Goal: Information Seeking & Learning: Find specific fact

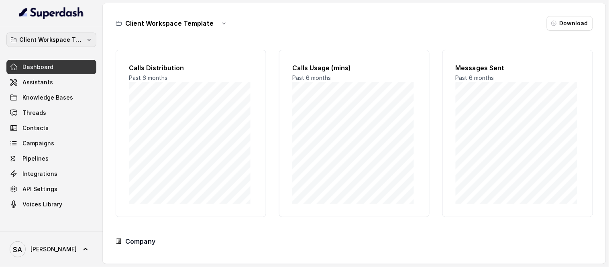
click at [57, 39] on p "Client Workspace Template" at bounding box center [51, 40] width 64 height 10
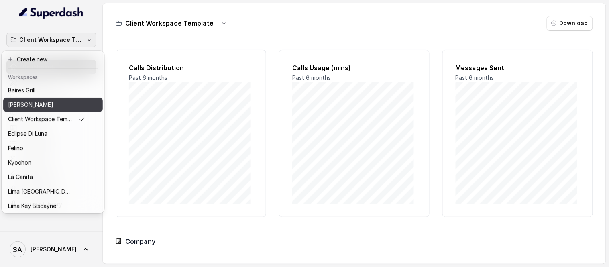
click at [42, 102] on p "[PERSON_NAME]" at bounding box center [30, 105] width 45 height 10
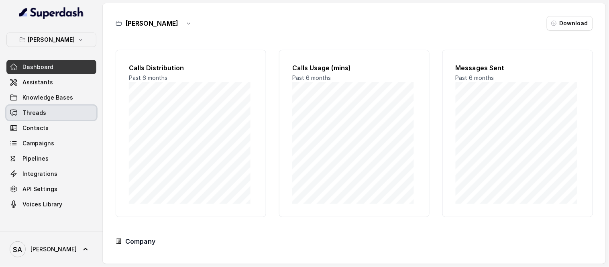
click at [43, 109] on span "Threads" at bounding box center [34, 113] width 24 height 8
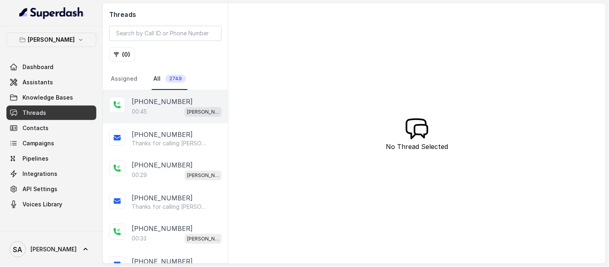
click at [164, 103] on p "[PHONE_NUMBER]" at bounding box center [162, 102] width 61 height 10
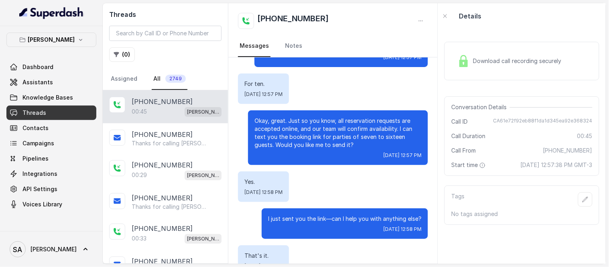
scroll to position [101, 0]
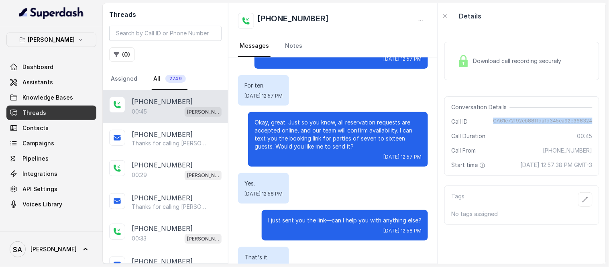
drag, startPoint x: 491, startPoint y: 120, endPoint x: 588, endPoint y: 120, distance: 97.1
click at [588, 120] on div "Conversation Details Call ID CA61e72f92eb88f1da1d345ea92e368324 Call Duration 0…" at bounding box center [521, 135] width 155 height 79
copy span "CA61e72f92eb88f1da1d345ea92e368324"
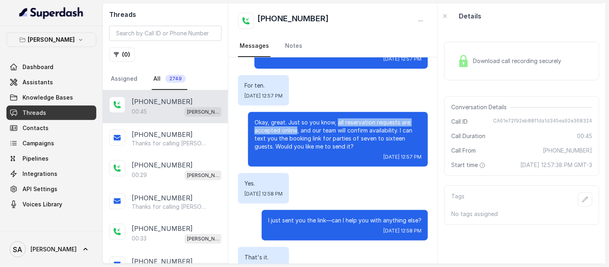
drag, startPoint x: 331, startPoint y: 113, endPoint x: 290, endPoint y: 123, distance: 41.6
click at [290, 123] on p "Okay, great. Just so you know, all reservation requests are accepted online, an…" at bounding box center [337, 134] width 167 height 32
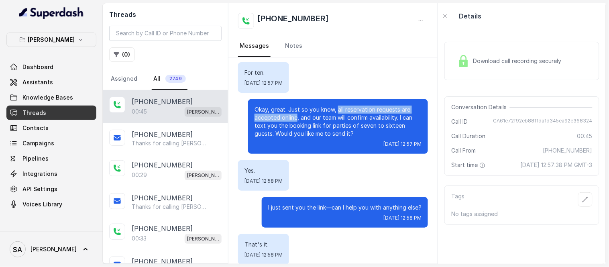
scroll to position [112, 0]
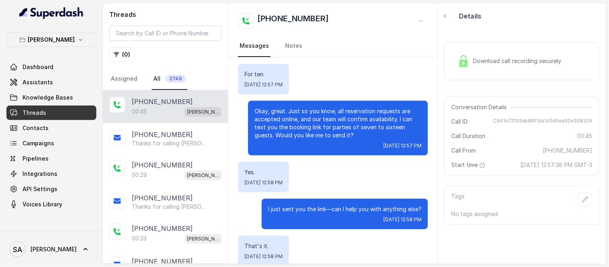
click at [403, 110] on p "Okay, great. Just so you know, all reservation requests are accepted online, an…" at bounding box center [337, 123] width 167 height 32
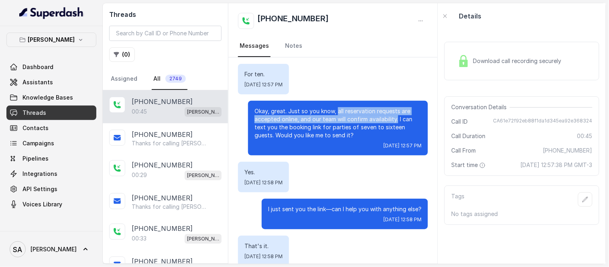
drag, startPoint x: 390, startPoint y: 111, endPoint x: 332, endPoint y: 105, distance: 58.9
click at [332, 107] on p "Okay, great. Just so you know, all reservation requests are accepted online, an…" at bounding box center [337, 123] width 167 height 32
copy p "all reservation requests are accepted online, and our team will confirm availab…"
drag, startPoint x: 333, startPoint y: 105, endPoint x: 362, endPoint y: 112, distance: 29.2
click at [334, 107] on p "Okay, great. Just so you know, all reservation requests are accepted online, an…" at bounding box center [337, 123] width 167 height 32
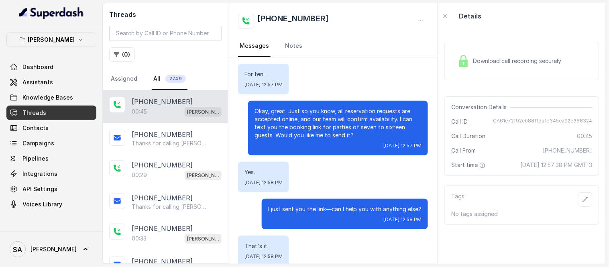
click at [384, 115] on p "Okay, great. Just so you know, all reservation requests are accepted online, an…" at bounding box center [337, 123] width 167 height 32
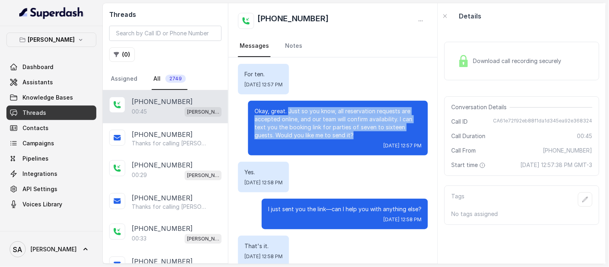
drag, startPoint x: 339, startPoint y: 123, endPoint x: 282, endPoint y: 102, distance: 60.7
click at [282, 107] on p "Okay, great. Just so you know, all reservation requests are accepted online, an…" at bounding box center [337, 123] width 167 height 32
copy p "Just so you know, all reservation requests are accepted online, and our team wi…"
click at [303, 107] on p "Okay, great. Just so you know, all reservation requests are accepted online, an…" at bounding box center [337, 123] width 167 height 32
drag, startPoint x: 327, startPoint y: 123, endPoint x: 282, endPoint y: 102, distance: 49.5
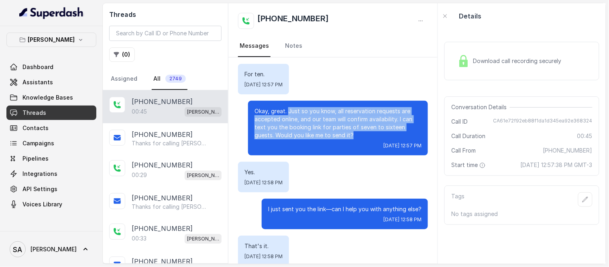
click at [282, 107] on p "Okay, great. Just so you know, all reservation requests are accepted online, an…" at bounding box center [337, 123] width 167 height 32
copy p "Just so you know, all reservation requests are accepted online, and our team wi…"
click at [41, 127] on span "Contacts" at bounding box center [35, 128] width 26 height 8
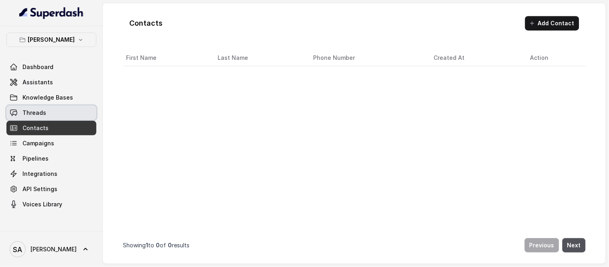
click at [41, 113] on span "Threads" at bounding box center [34, 113] width 24 height 8
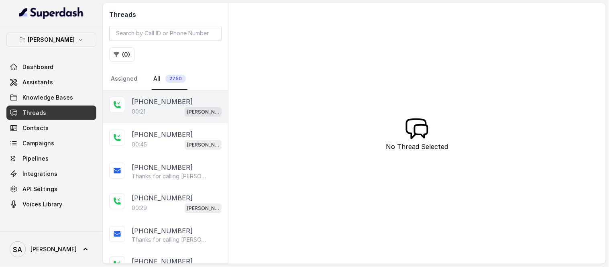
click at [165, 105] on p "[PHONE_NUMBER]" at bounding box center [162, 102] width 61 height 10
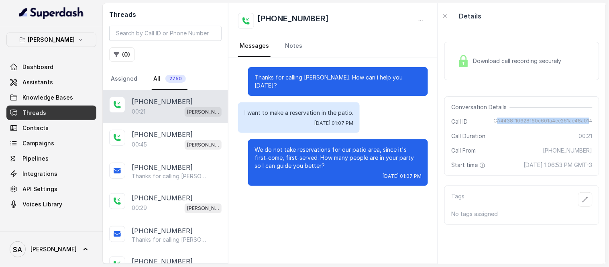
drag, startPoint x: 493, startPoint y: 119, endPoint x: 582, endPoint y: 118, distance: 89.5
click at [582, 118] on span "CA4438f10628160c601a4ee261ae48a014" at bounding box center [542, 122] width 99 height 8
click at [490, 120] on div "Call ID CA4438f10628160c601a4ee261ae48a014" at bounding box center [521, 122] width 141 height 8
drag, startPoint x: 491, startPoint y: 119, endPoint x: 586, endPoint y: 122, distance: 95.1
click at [586, 122] on div "Conversation Details Call ID CA4438f10628160c601a4ee261ae48a014 Call Duration 0…" at bounding box center [521, 135] width 155 height 79
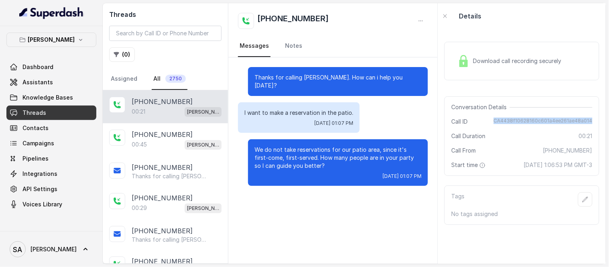
copy span "CA4438f10628160c601a4ee261ae48a014"
click at [48, 128] on link "Contacts" at bounding box center [51, 128] width 90 height 14
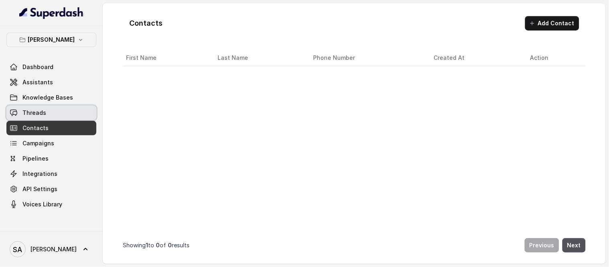
click at [39, 112] on span "Threads" at bounding box center [34, 113] width 24 height 8
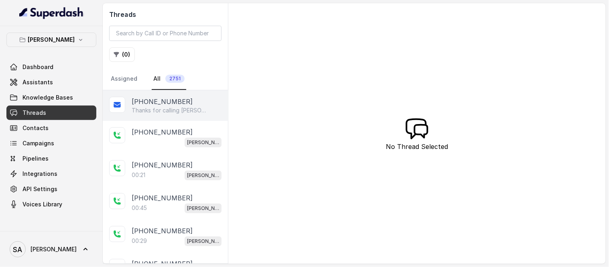
click at [158, 105] on p "[PHONE_NUMBER]" at bounding box center [162, 102] width 61 height 10
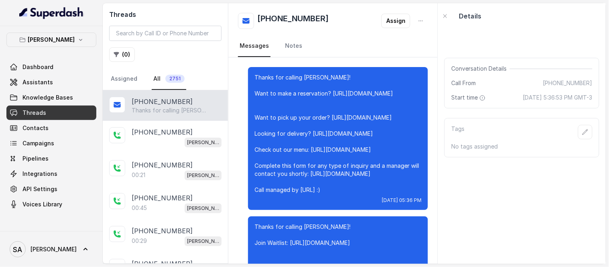
scroll to position [6264, 0]
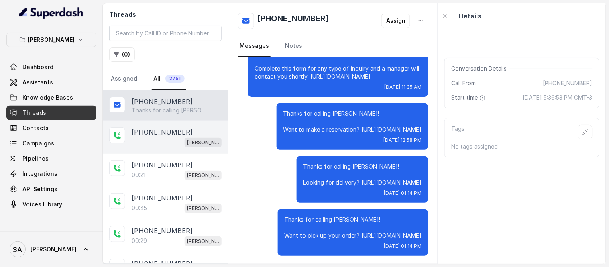
click at [164, 129] on p "[PHONE_NUMBER]" at bounding box center [162, 132] width 61 height 10
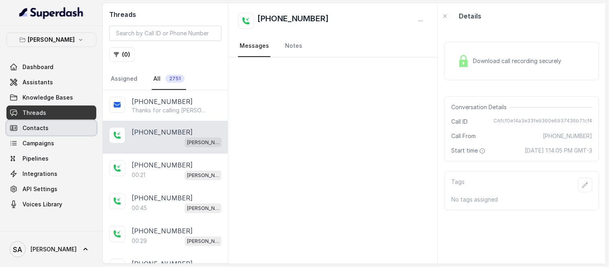
click at [26, 128] on span "Contacts" at bounding box center [35, 128] width 26 height 8
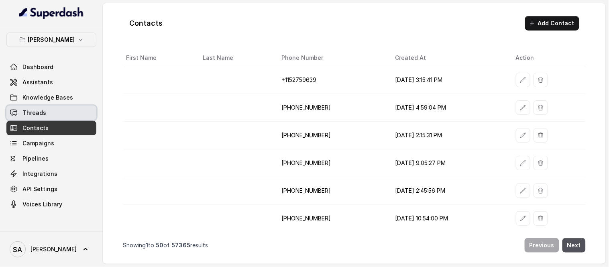
click at [45, 112] on link "Threads" at bounding box center [51, 113] width 90 height 14
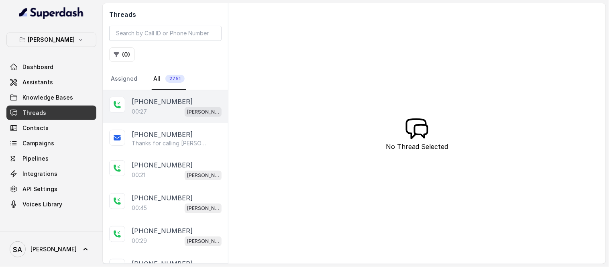
click at [168, 108] on div "00:27 [PERSON_NAME]" at bounding box center [177, 111] width 90 height 10
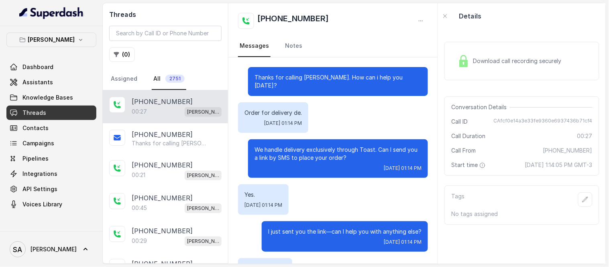
scroll to position [63, 0]
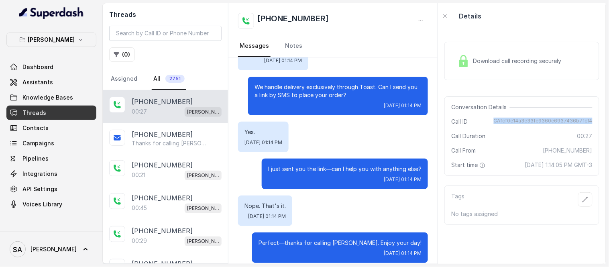
drag, startPoint x: 494, startPoint y: 119, endPoint x: 608, endPoint y: 119, distance: 114.3
click at [608, 119] on main "Threads ( 0 ) Assigned All 2751 [PHONE_NUMBER]:27 Chelsea Corner [PHONE_NUMBER]…" at bounding box center [304, 133] width 609 height 267
copy span "CAfcf0e14a3e33fe9360e6937436b71cf4"
click at [69, 36] on p "[PERSON_NAME]" at bounding box center [51, 40] width 47 height 10
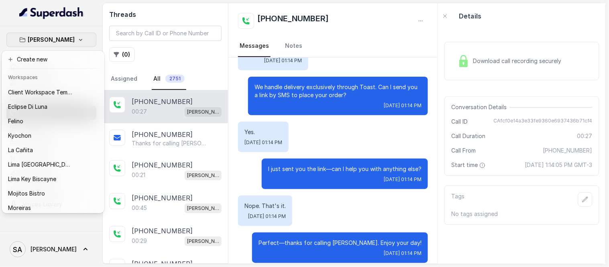
scroll to position [80, 0]
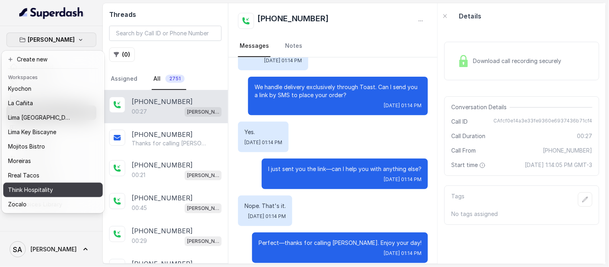
click at [41, 185] on p "Think Hospitality" at bounding box center [30, 190] width 45 height 10
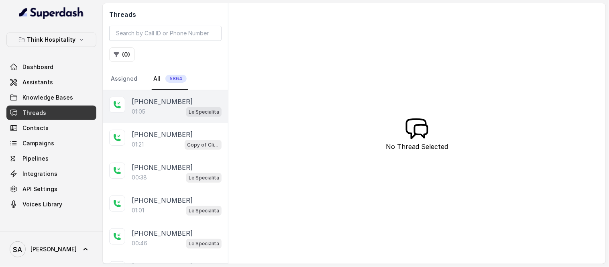
click at [153, 102] on p "[PHONE_NUMBER]" at bounding box center [162, 102] width 61 height 10
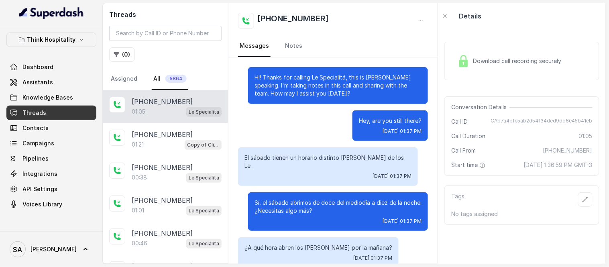
scroll to position [168, 0]
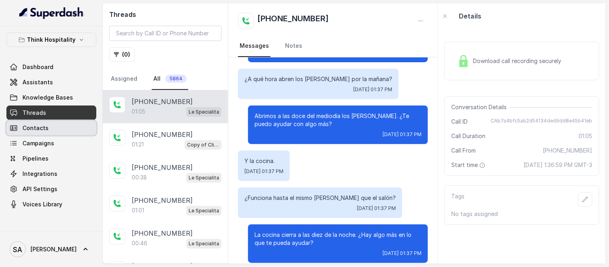
click at [62, 128] on link "Contacts" at bounding box center [51, 128] width 90 height 14
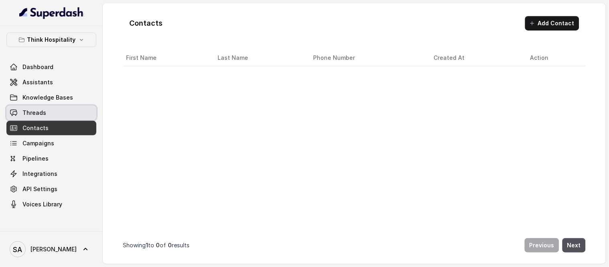
click at [50, 114] on link "Threads" at bounding box center [51, 113] width 90 height 14
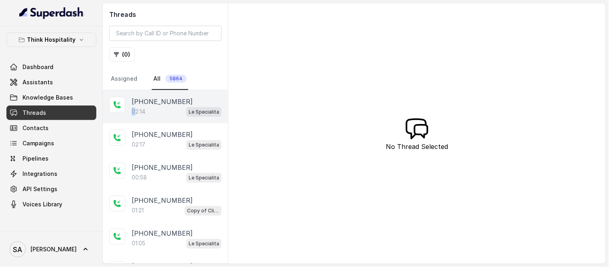
click at [134, 110] on p "02:14" at bounding box center [139, 112] width 14 height 8
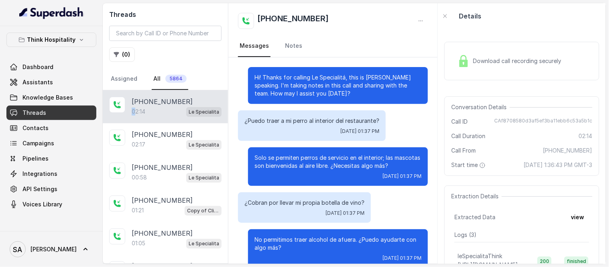
scroll to position [520, 0]
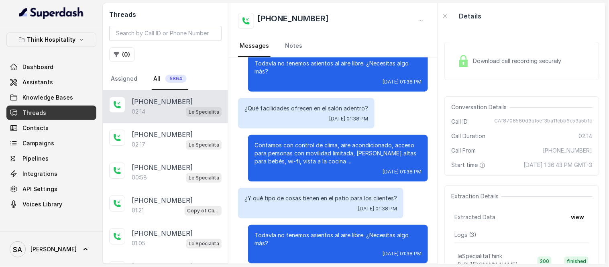
click at [145, 109] on p "02:14" at bounding box center [139, 112] width 14 height 8
click at [45, 85] on span "Assistants" at bounding box center [37, 82] width 30 height 8
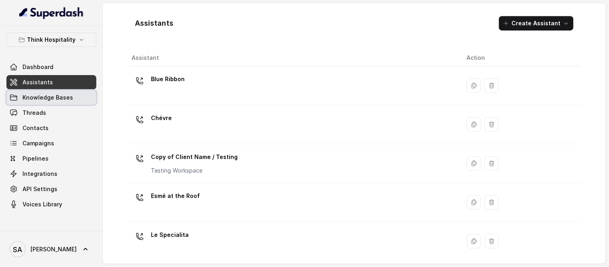
click at [38, 94] on span "Knowledge Bases" at bounding box center [47, 97] width 51 height 8
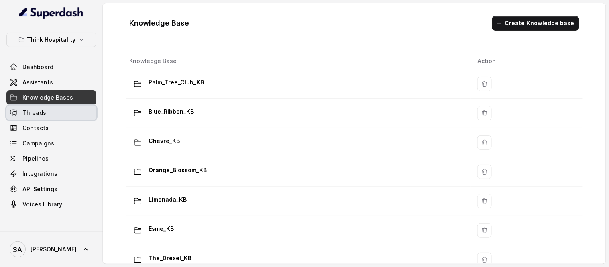
click at [47, 112] on link "Threads" at bounding box center [51, 113] width 90 height 14
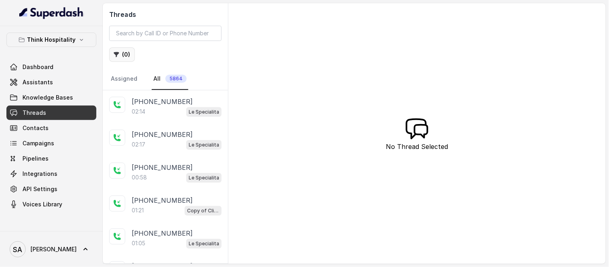
click at [123, 49] on button "( 0 )" at bounding box center [122, 54] width 26 height 14
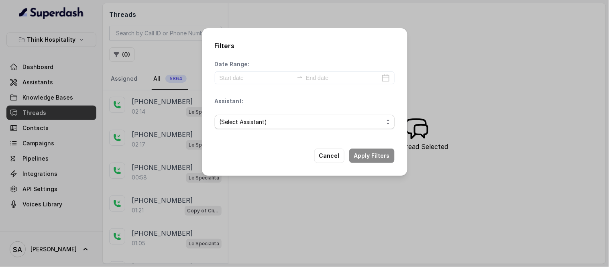
click at [255, 120] on span "(Select Assistant)" at bounding box center [301, 122] width 164 height 10
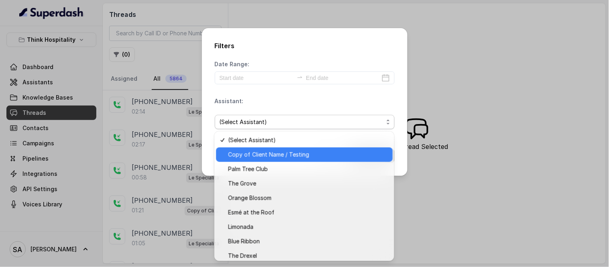
click at [272, 156] on span "Copy of Client Name / Testing" at bounding box center [308, 155] width 160 height 10
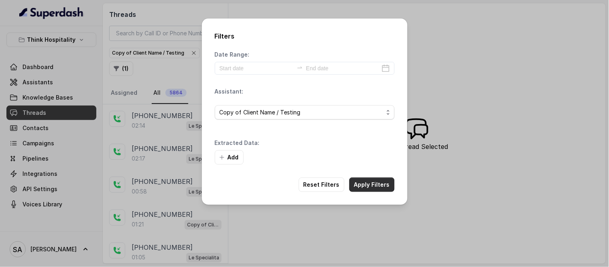
click at [367, 183] on button "Apply Filters" at bounding box center [371, 184] width 45 height 14
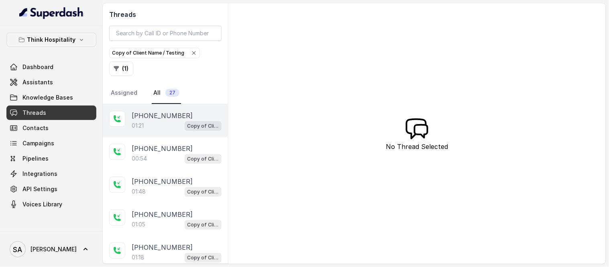
click at [179, 117] on div "[PHONE_NUMBER]" at bounding box center [177, 116] width 90 height 10
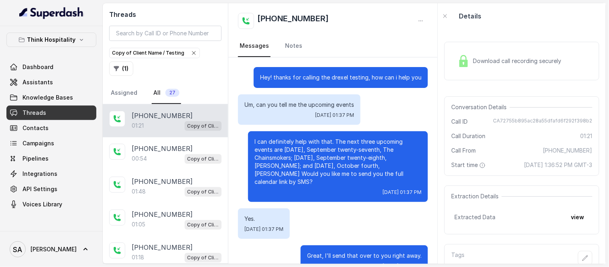
scroll to position [209, 0]
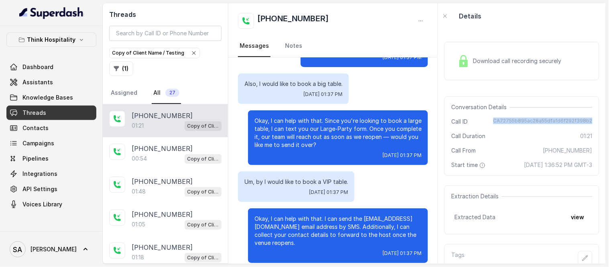
drag, startPoint x: 492, startPoint y: 122, endPoint x: 586, endPoint y: 124, distance: 94.3
click at [586, 124] on div "Conversation Details Call ID CA72755b895ac28a55dfafd6f292f398b2 Call Duration 0…" at bounding box center [521, 135] width 155 height 79
copy span "CA72755b895ac28a55dfafd6f292f398b2"
